Goal: Find specific page/section: Find specific page/section

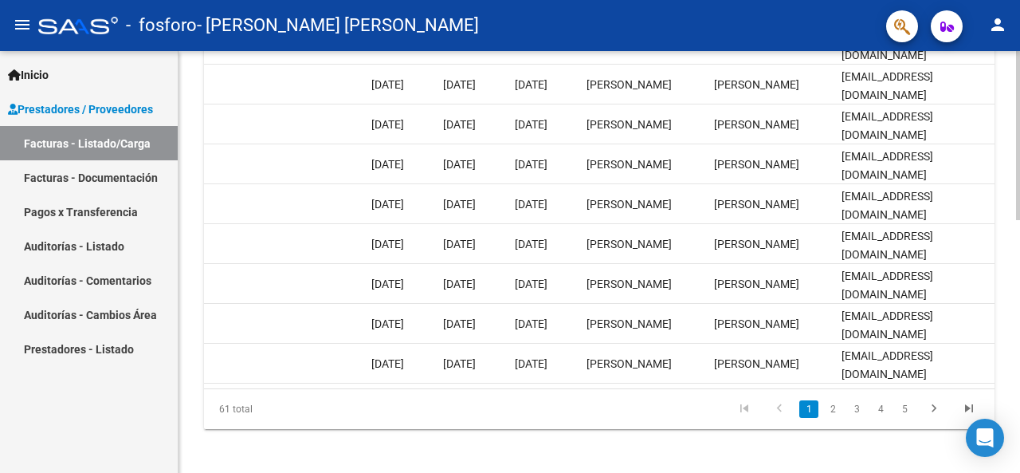
scroll to position [612, 0]
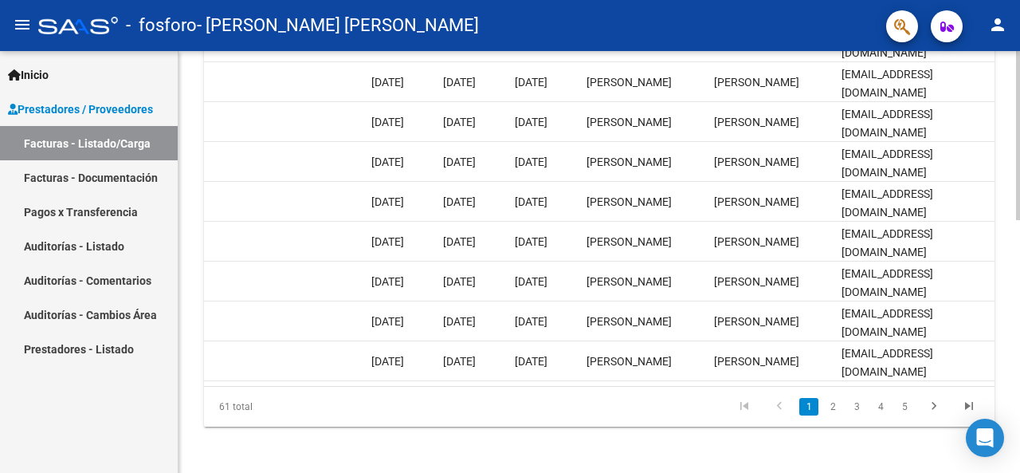
click at [1019, 345] on div at bounding box center [1018, 385] width 4 height 169
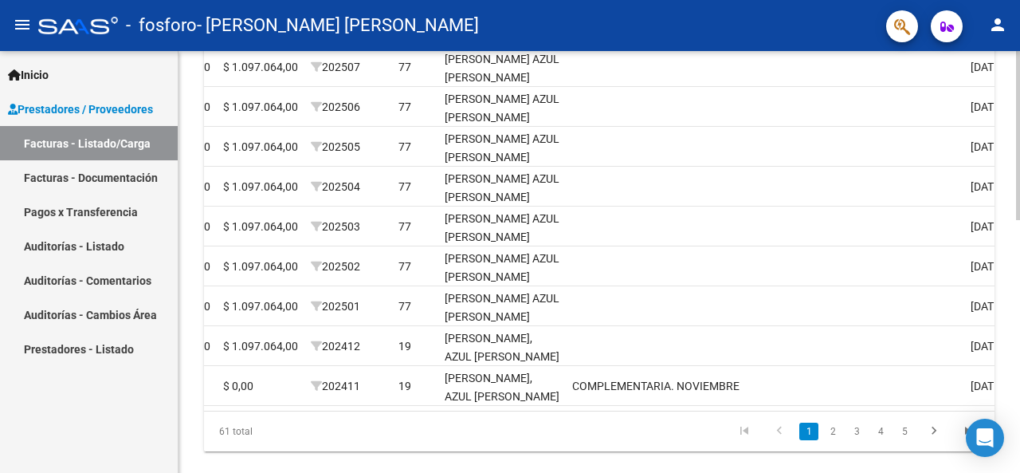
scroll to position [615, 0]
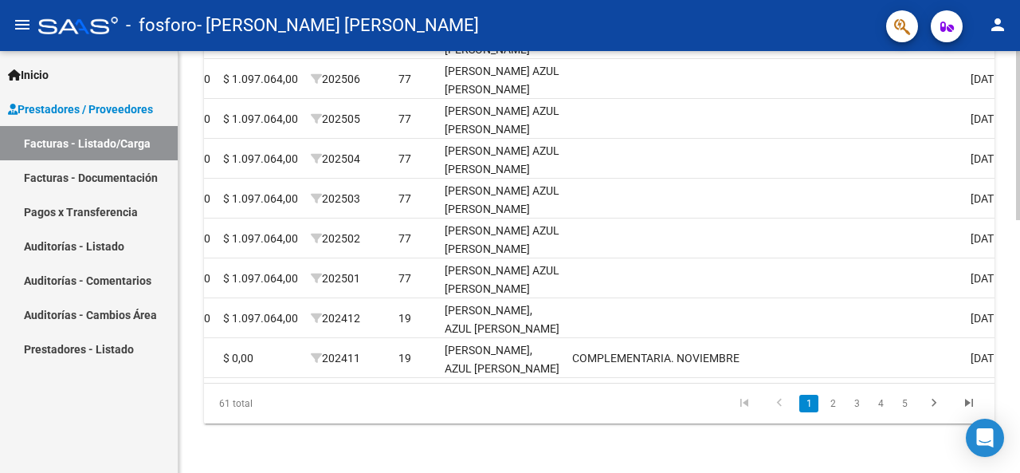
click at [1019, 355] on div at bounding box center [1018, 387] width 4 height 169
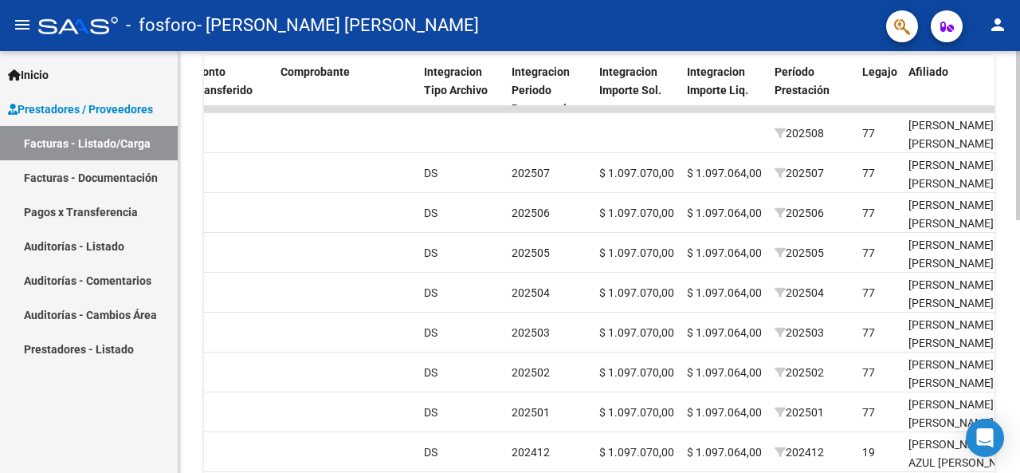
scroll to position [479, 0]
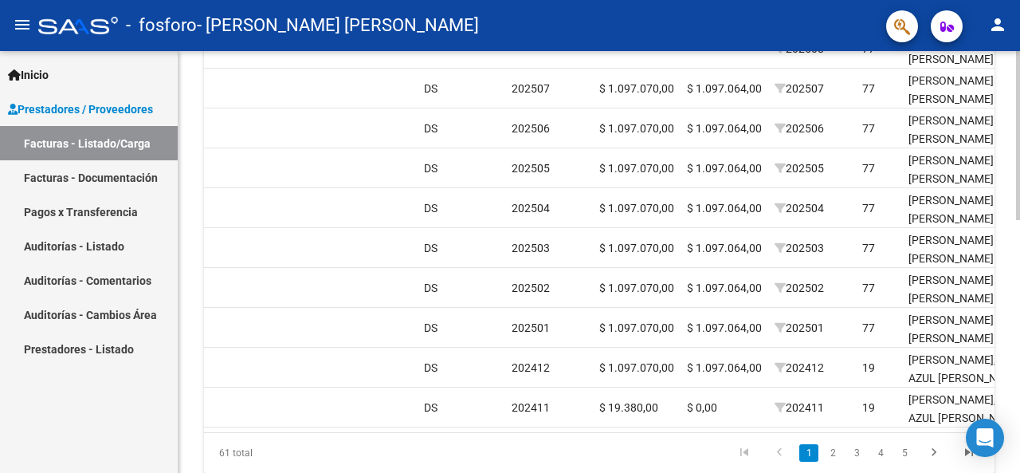
click at [1019, 373] on div at bounding box center [1018, 366] width 4 height 169
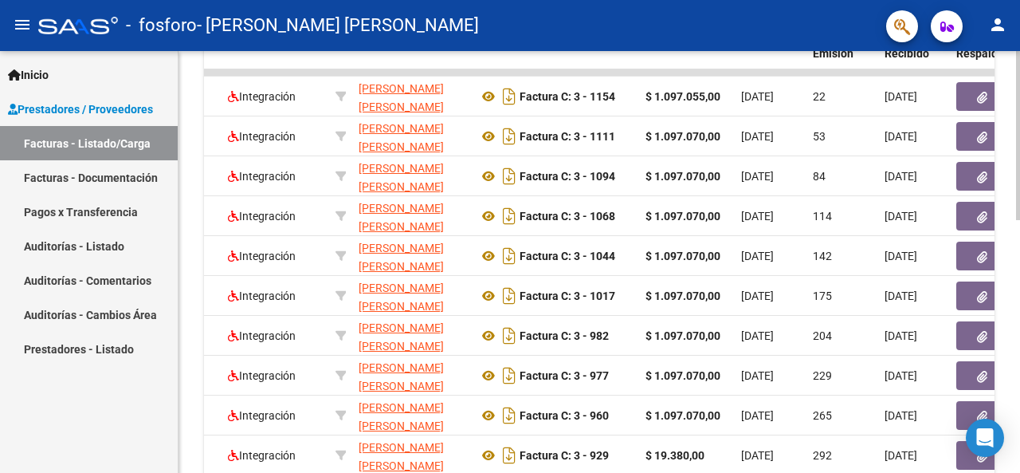
scroll to position [525, 0]
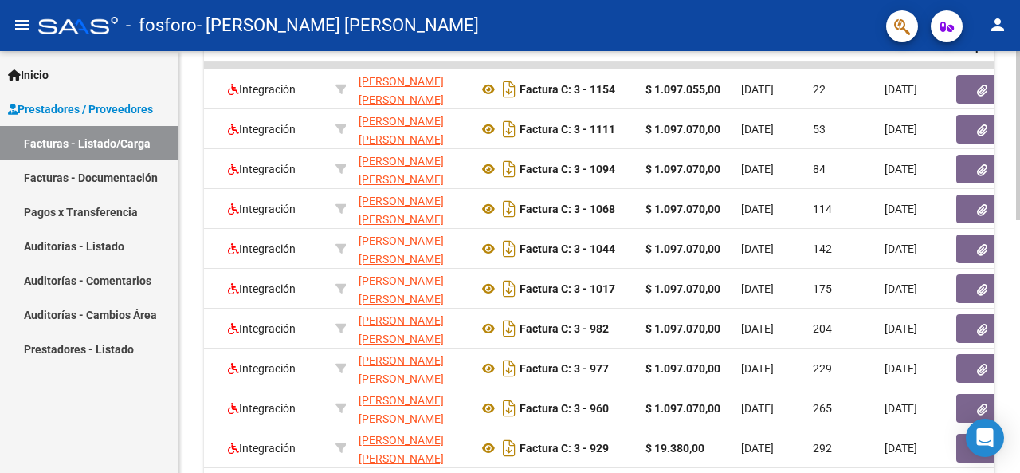
click at [1019, 336] on div at bounding box center [1018, 349] width 4 height 169
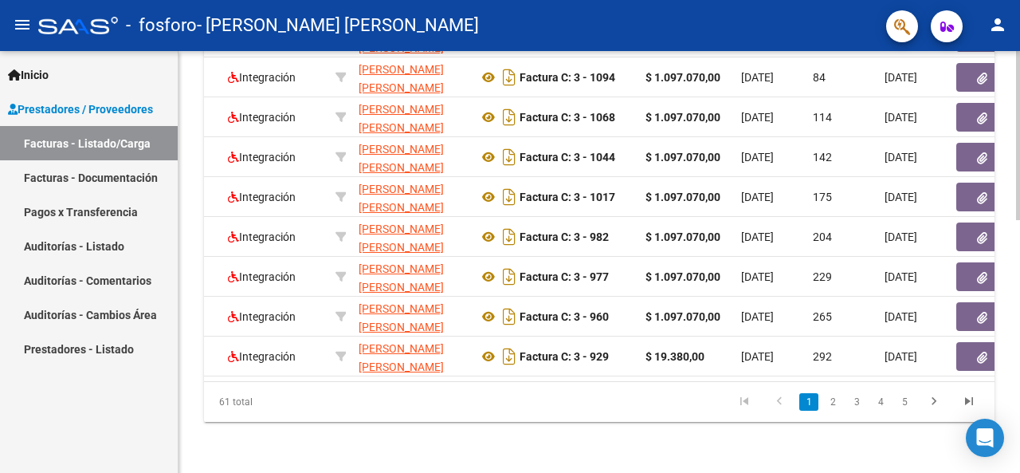
click at [1019, 364] on div at bounding box center [1018, 388] width 4 height 169
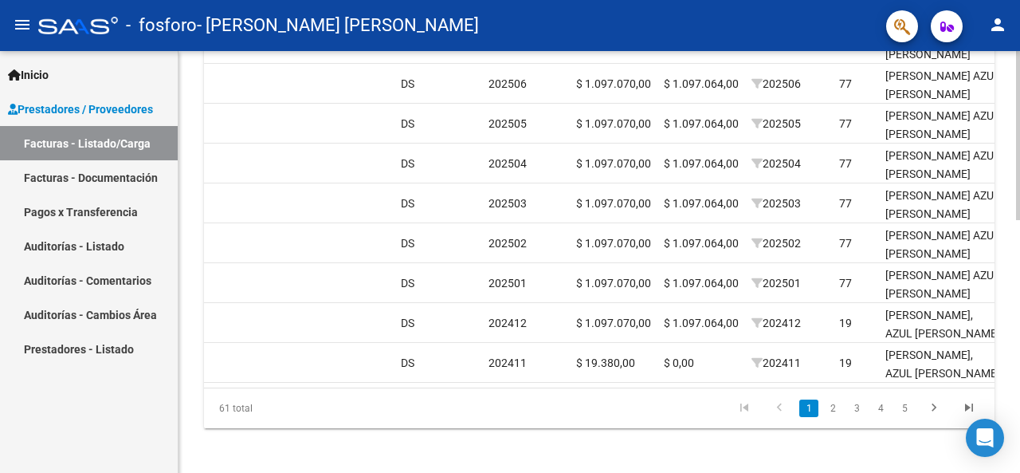
scroll to position [628, 0]
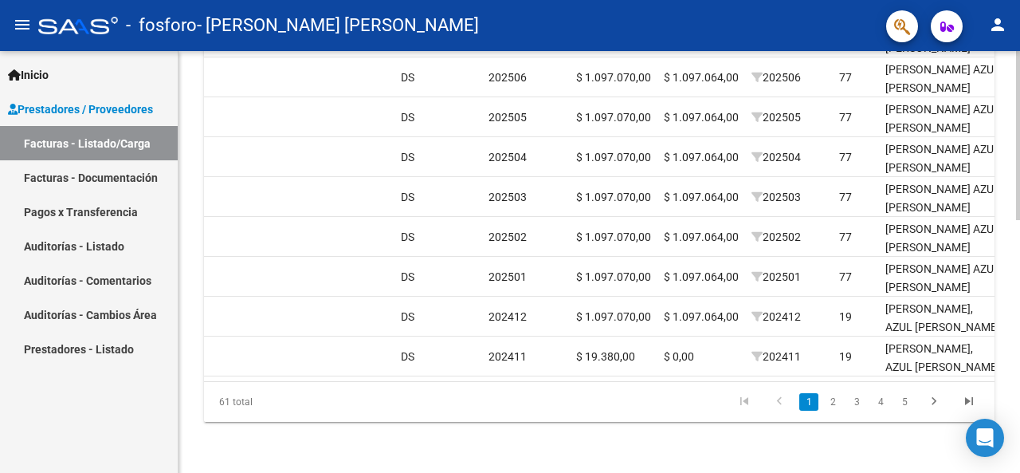
click at [1019, 370] on div at bounding box center [1018, 388] width 4 height 169
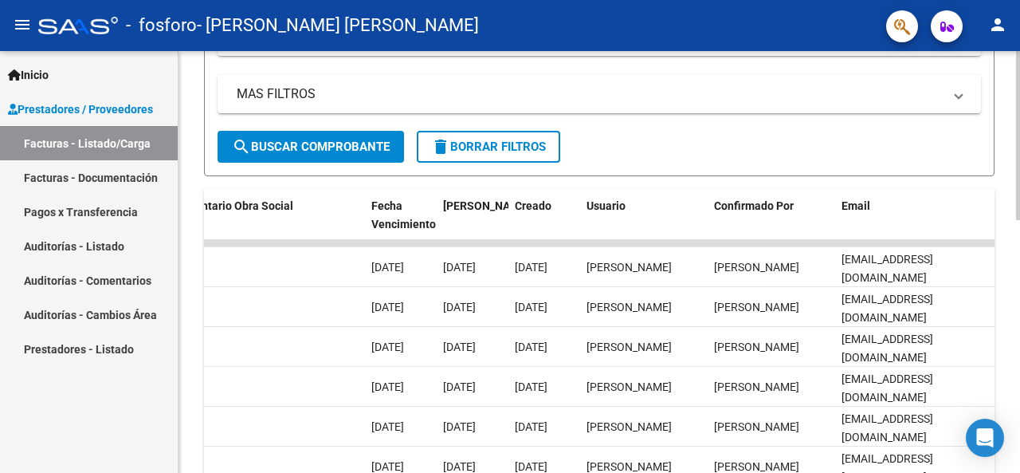
scroll to position [333, 0]
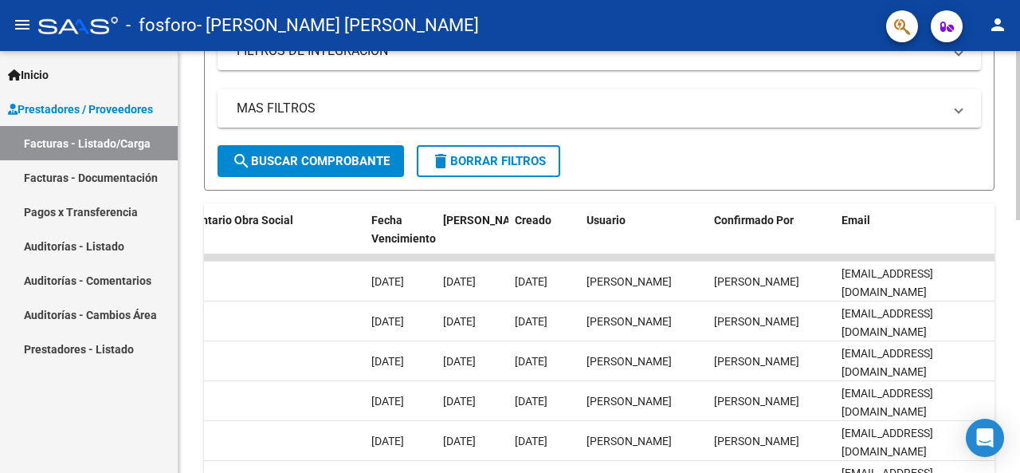
click at [1009, 224] on div "Video tutorial PRESTADORES -> Listado de CPBTs Emitidos por Prestadores / Prove…" at bounding box center [602, 237] width 846 height 1039
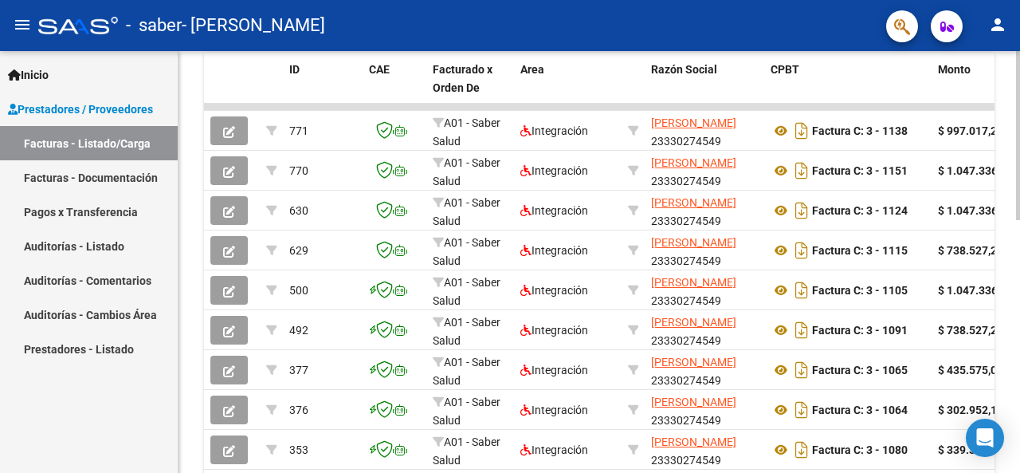
scroll to position [504, 0]
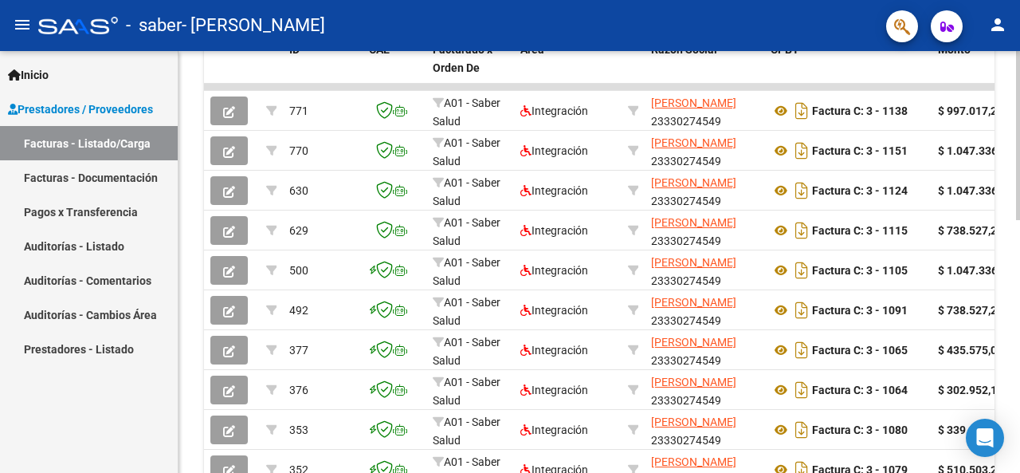
click at [1019, 358] on div at bounding box center [1018, 341] width 4 height 169
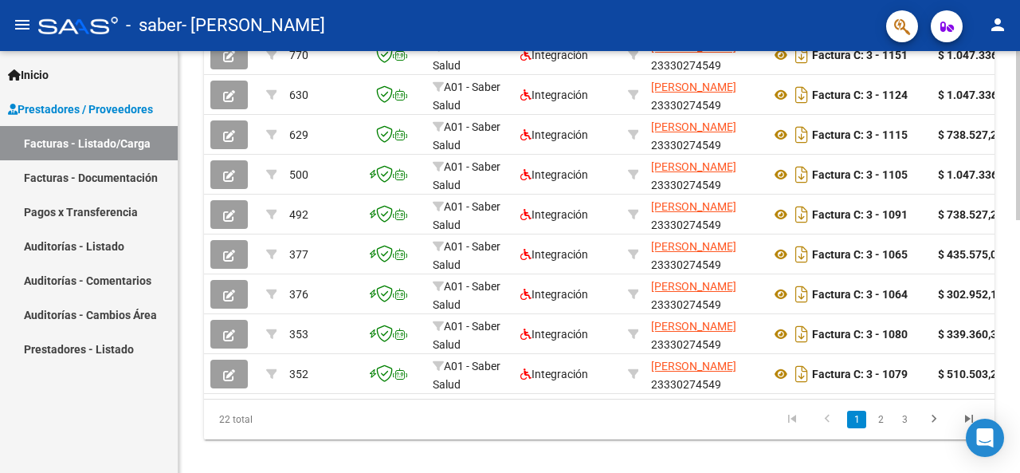
click at [1019, 367] on div at bounding box center [1018, 380] width 4 height 169
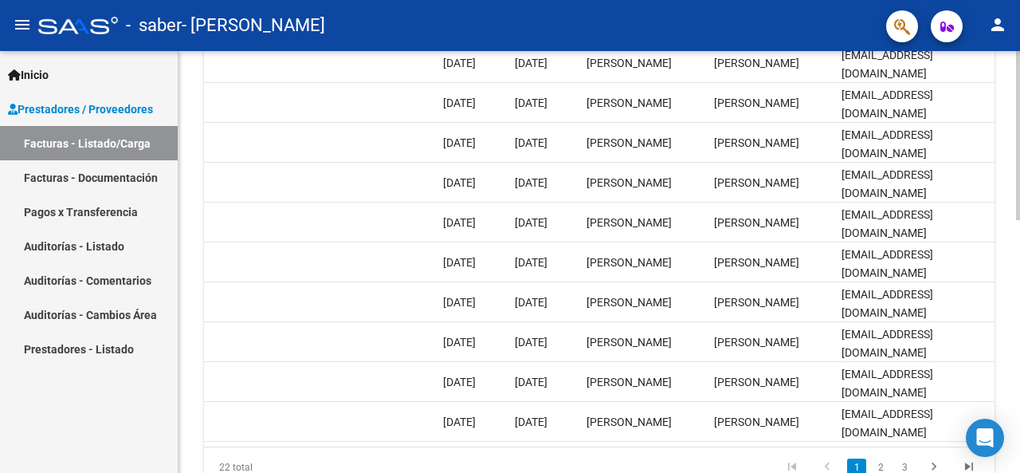
scroll to position [554, 0]
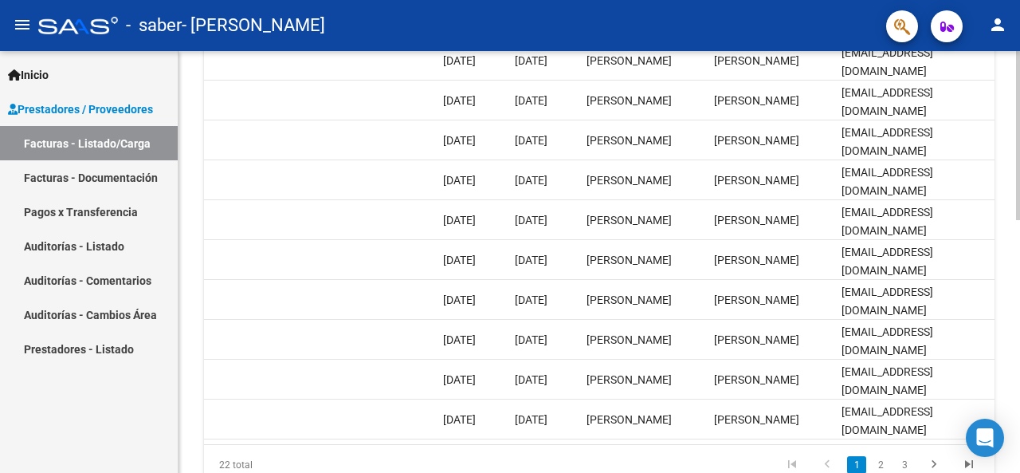
click at [1019, 323] on div at bounding box center [1018, 361] width 4 height 169
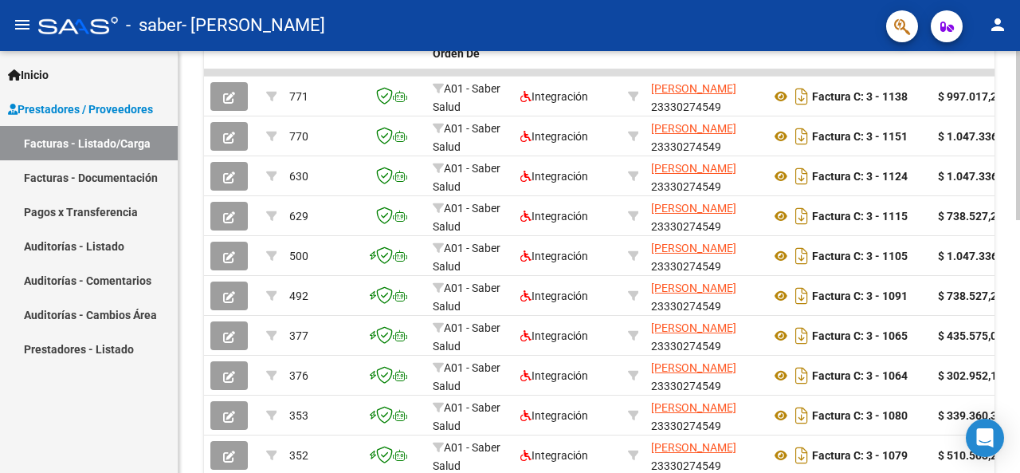
scroll to position [529, 0]
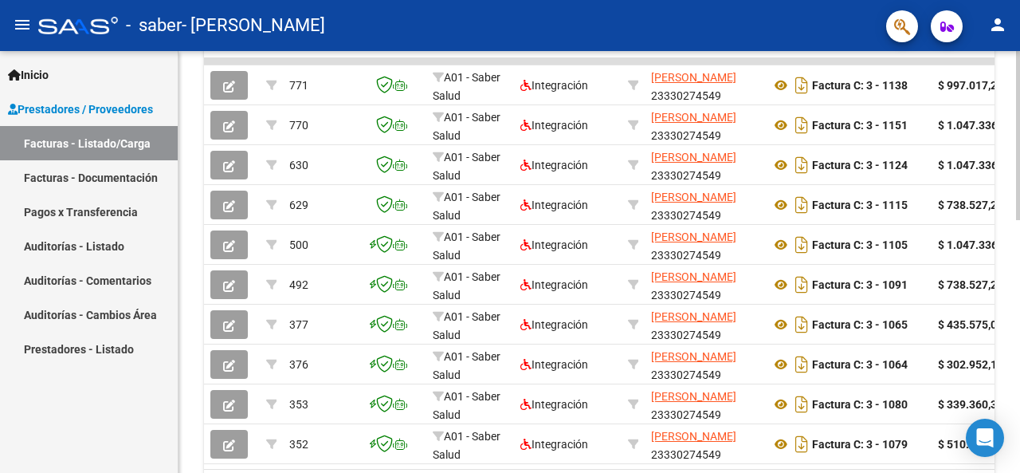
click at [1019, 280] on div at bounding box center [1018, 352] width 4 height 169
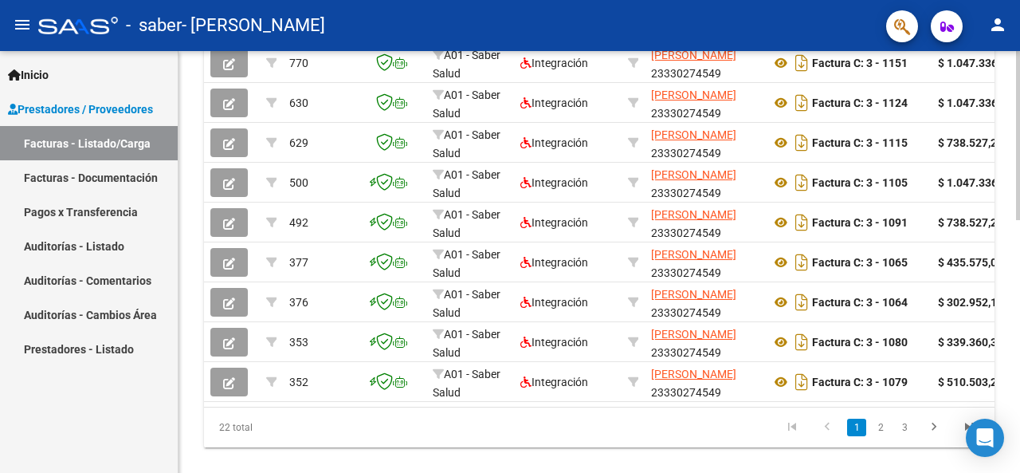
click at [1019, 305] on div at bounding box center [1018, 377] width 4 height 169
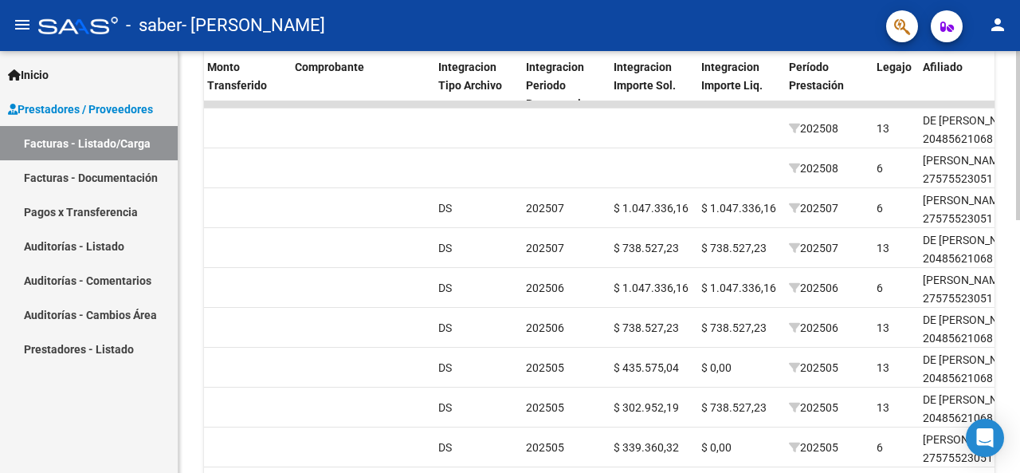
scroll to position [450, 0]
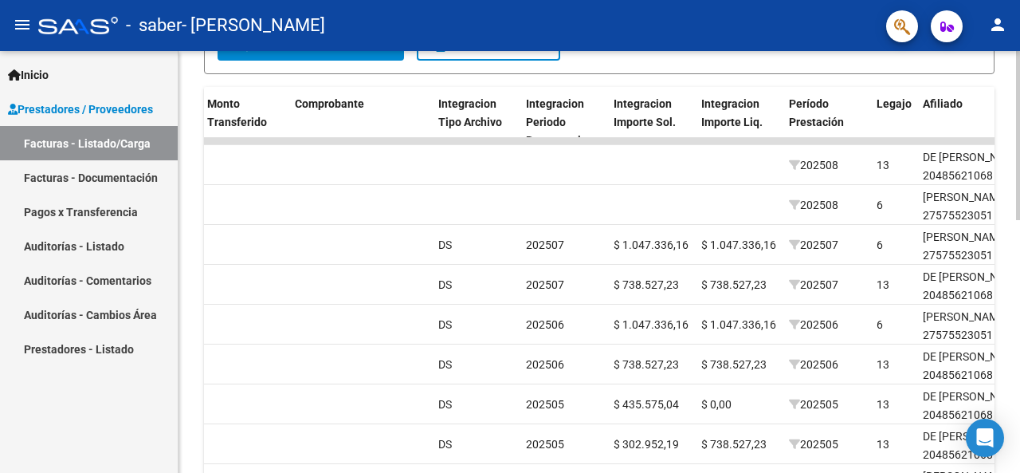
click at [1019, 284] on div at bounding box center [1018, 319] width 4 height 169
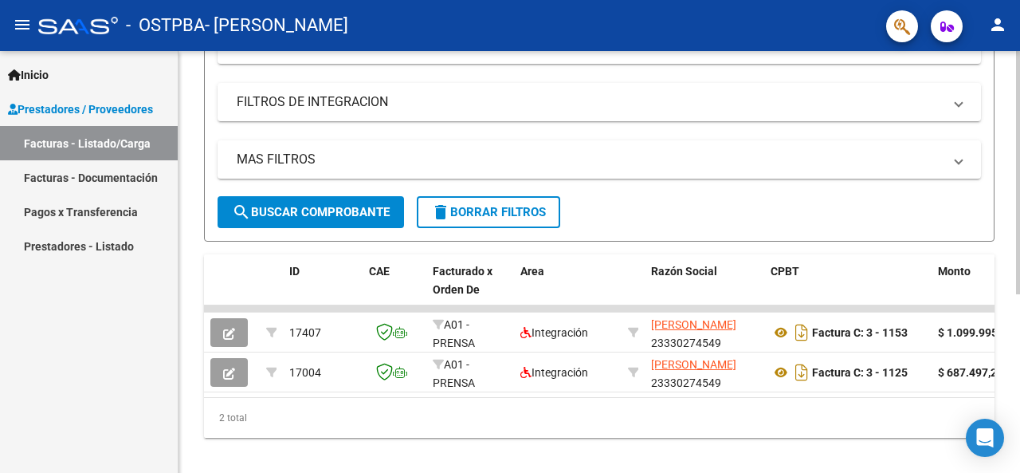
scroll to position [285, 0]
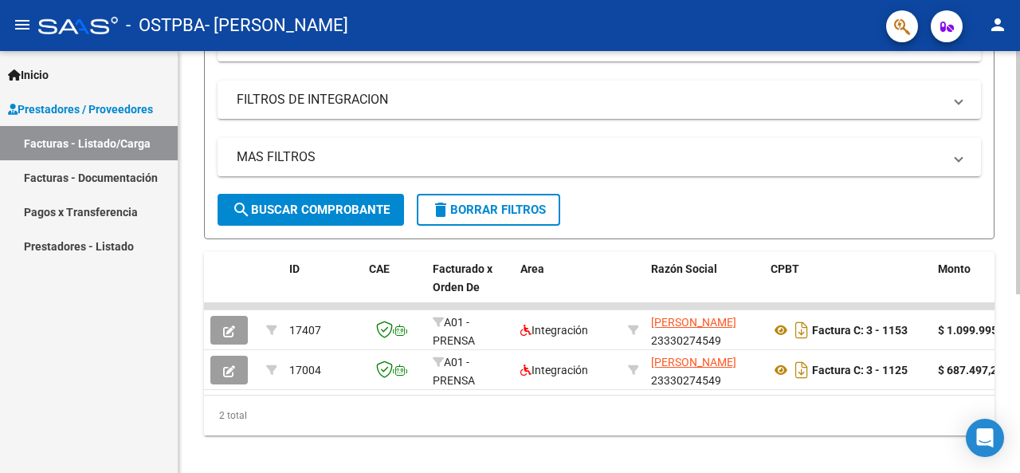
click at [1019, 330] on div at bounding box center [1018, 343] width 4 height 243
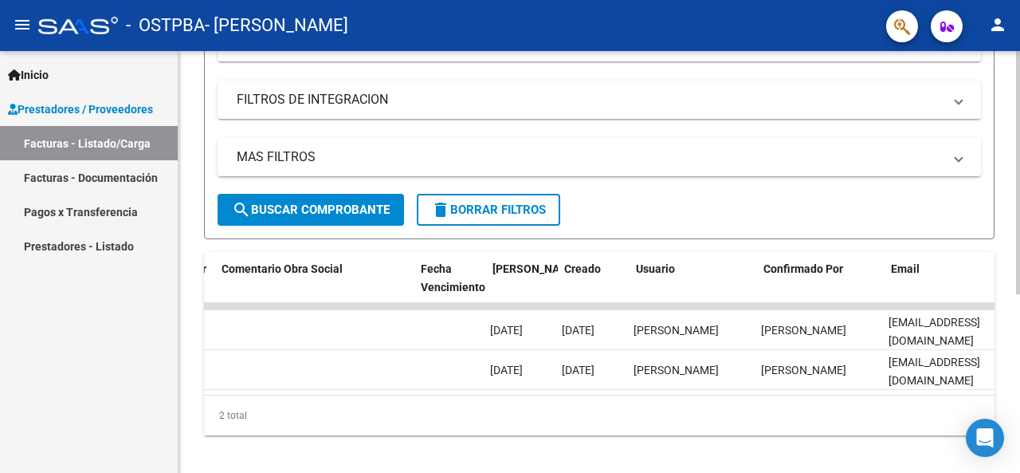
scroll to position [0, 2518]
